Goal: Information Seeking & Learning: Learn about a topic

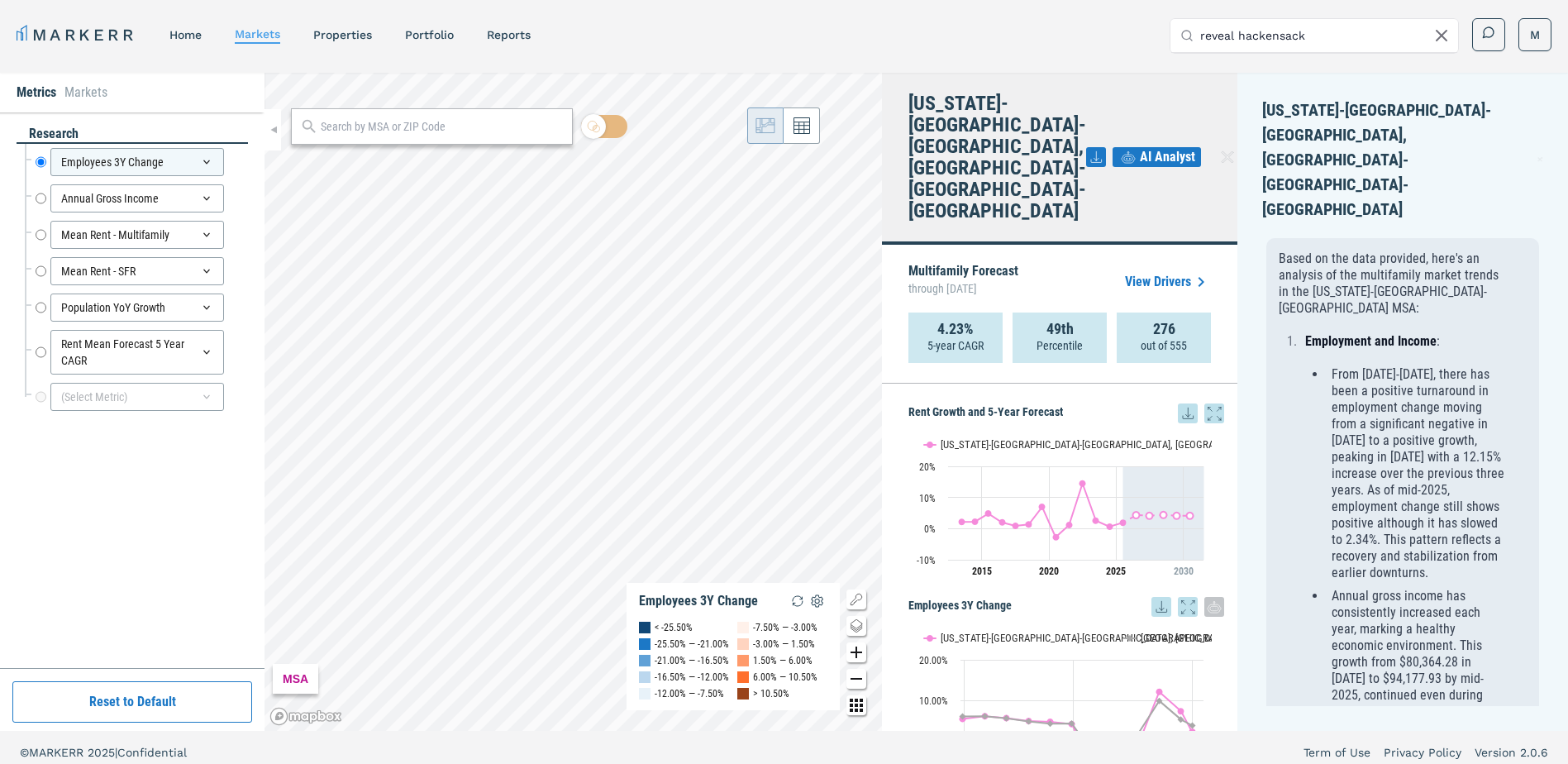
scroll to position [10, 0]
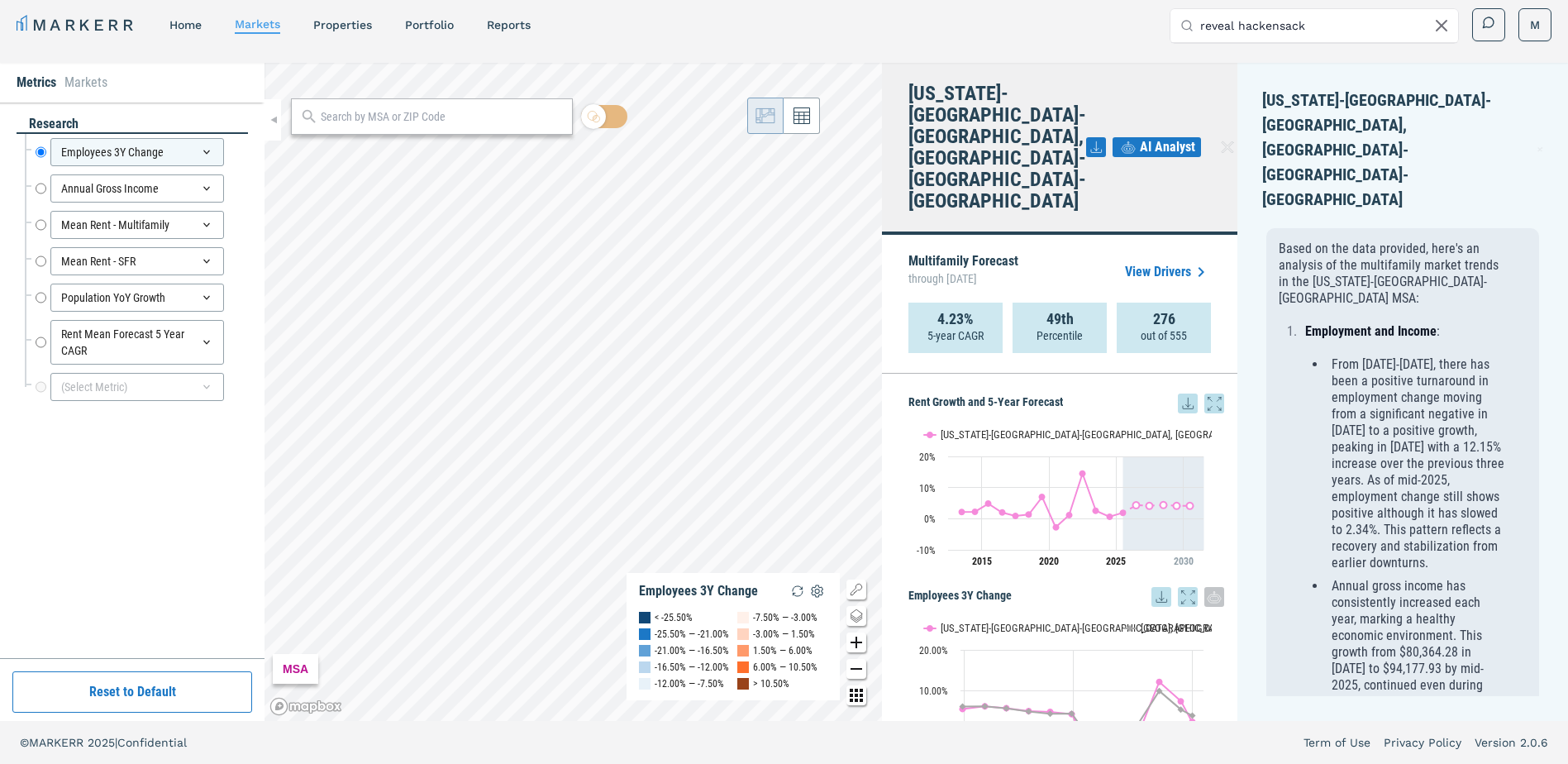
drag, startPoint x: 1298, startPoint y: 17, endPoint x: 1137, endPoint y: 17, distance: 161.0
click at [1137, 17] on div "MARKERR home markets properties Portfolio reports Search by MSA, ZIP, Property …" at bounding box center [784, 25] width 1535 height 34
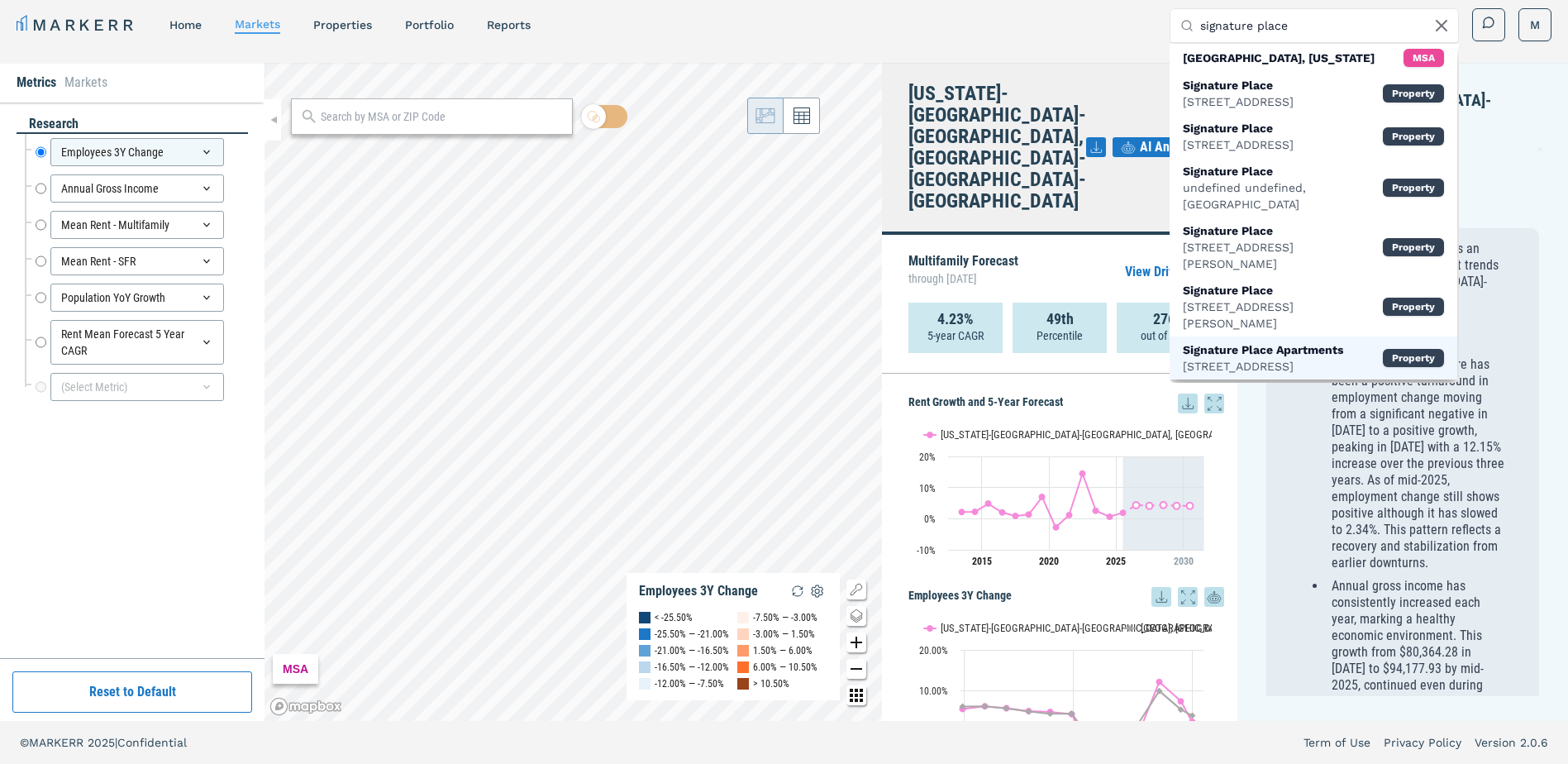
scroll to position [83, 0]
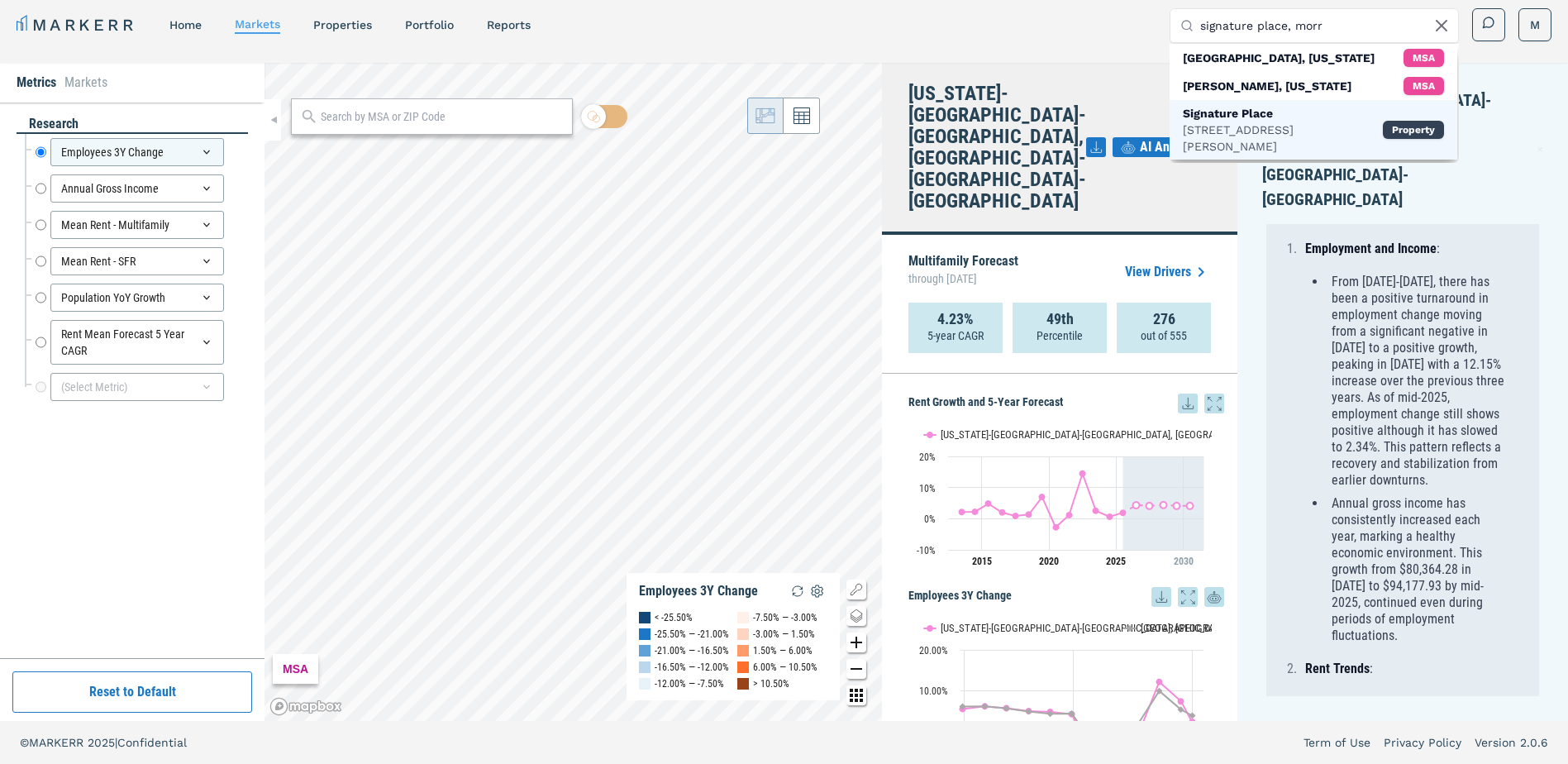
type input "signature place, morr"
click at [1214, 118] on div "Signature Place" at bounding box center [1282, 113] width 200 height 17
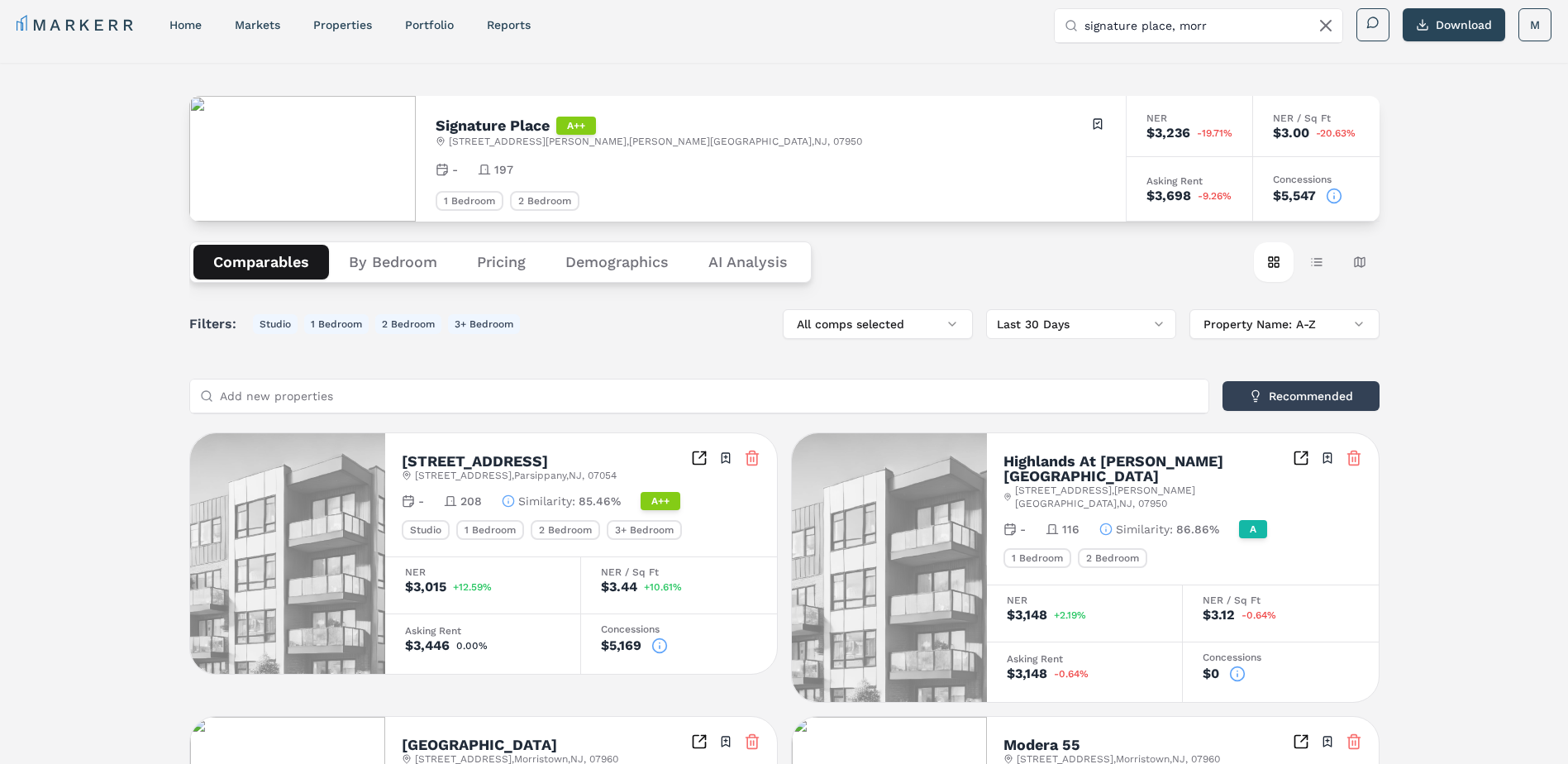
click at [623, 266] on button "Demographics" at bounding box center [617, 262] width 143 height 35
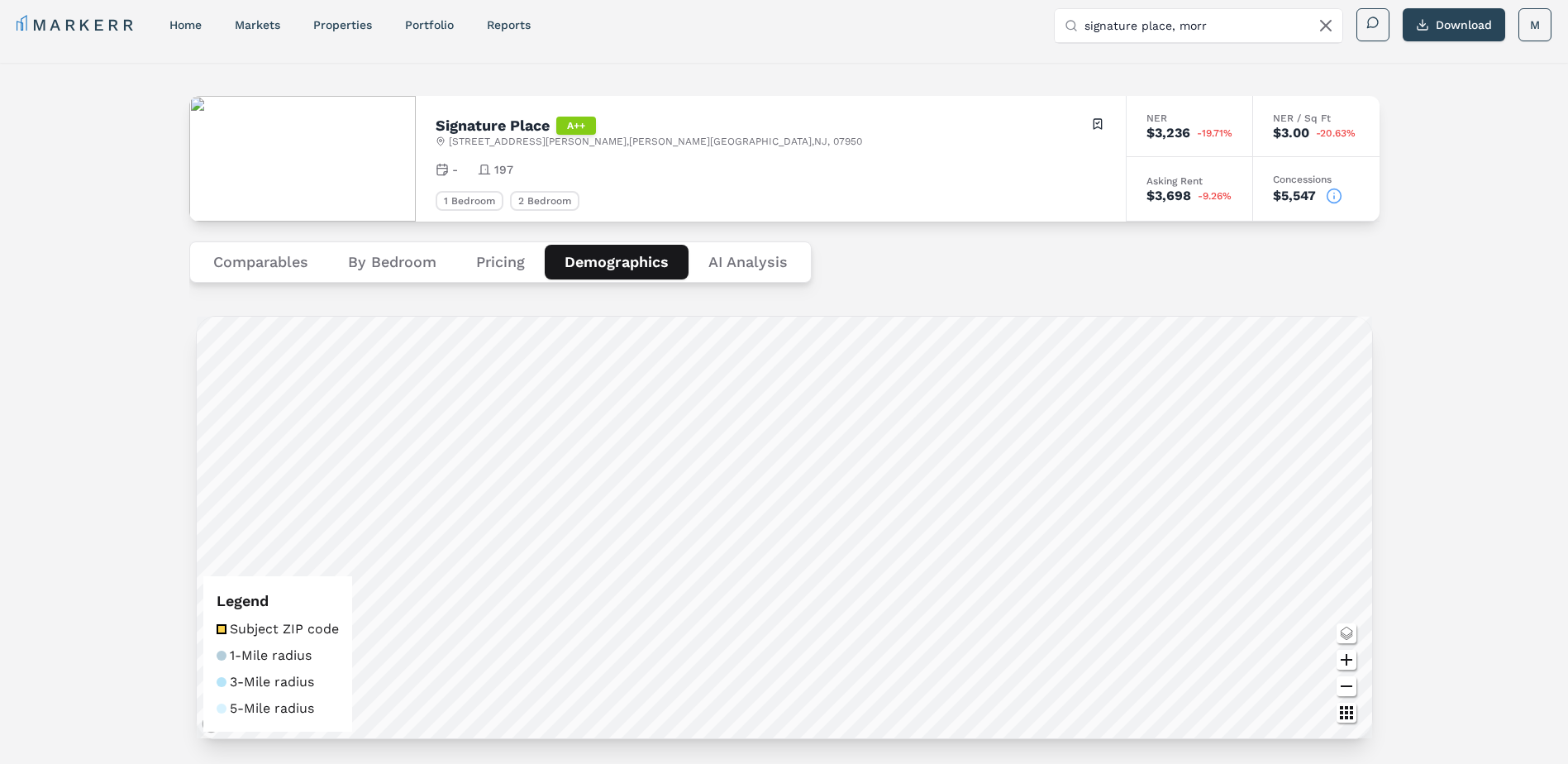
click at [382, 263] on button "By Bedroom" at bounding box center [392, 262] width 128 height 35
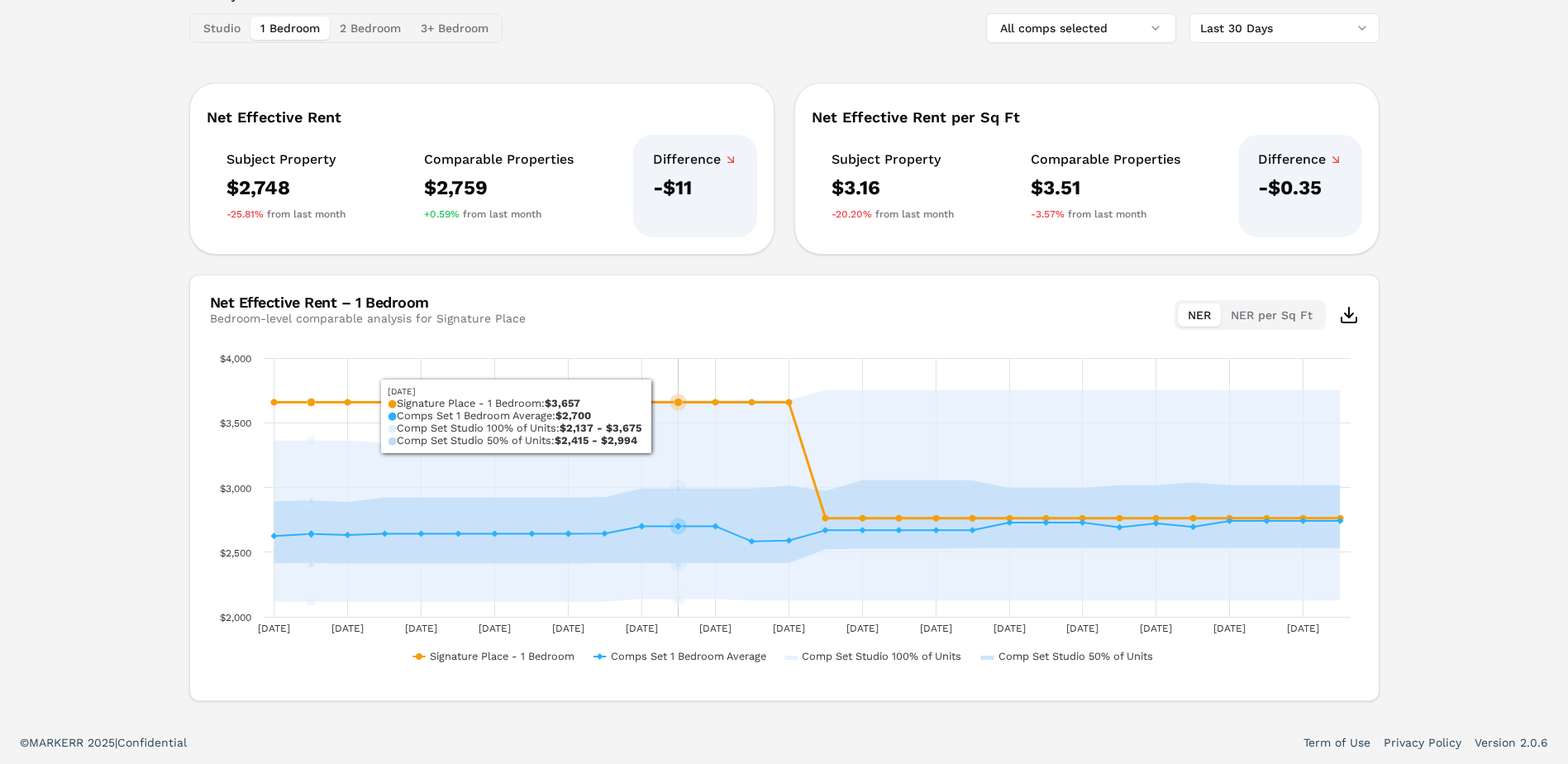
scroll to position [2, 0]
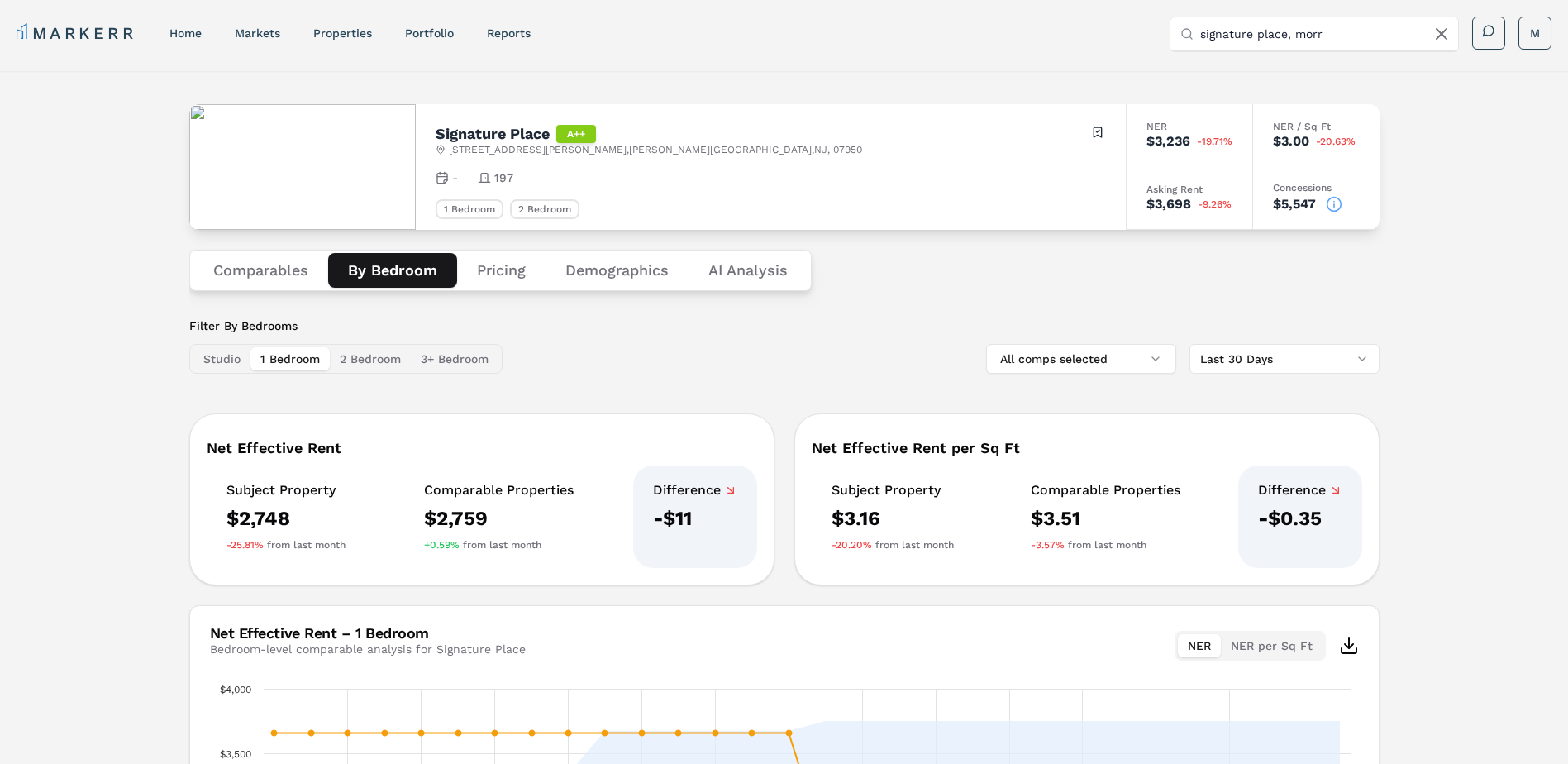
click at [288, 271] on button "Comparables" at bounding box center [261, 271] width 134 height 35
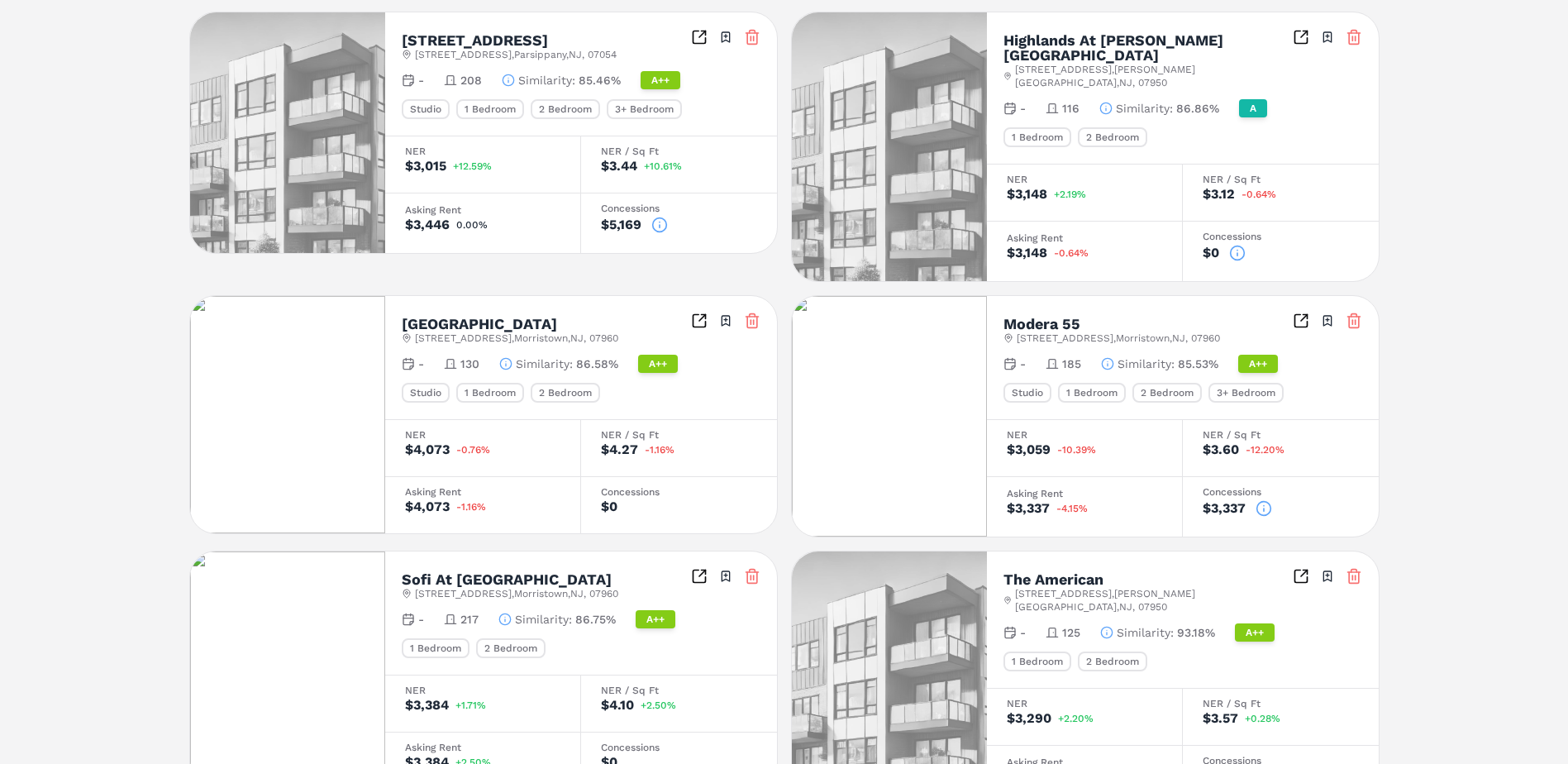
scroll to position [429, 0]
